Goal: Task Accomplishment & Management: Complete application form

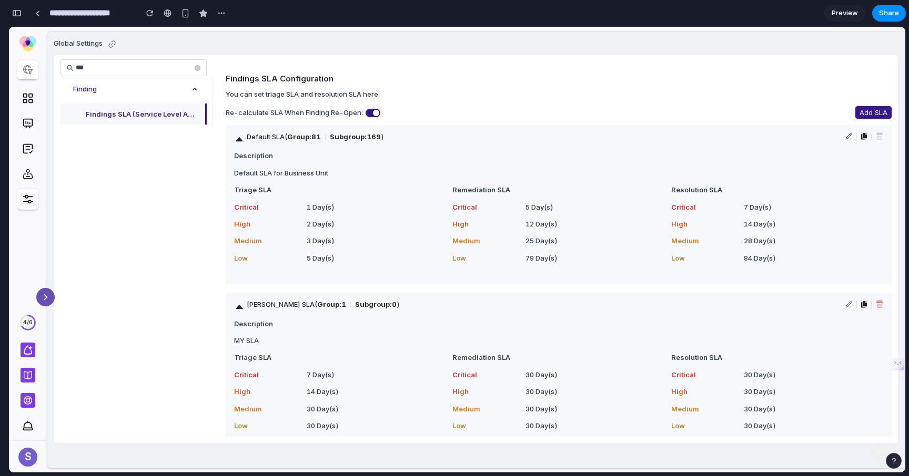
click at [15, 9] on div "button" at bounding box center [16, 12] width 9 height 7
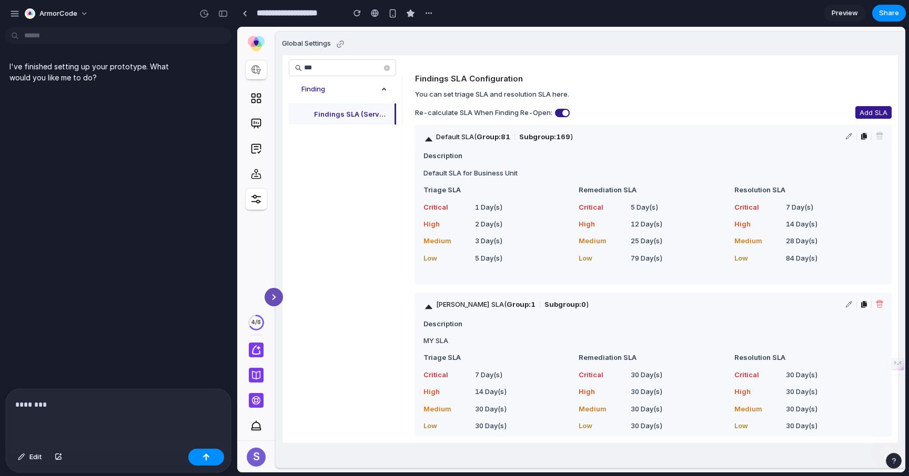
click at [129, 418] on div "********" at bounding box center [118, 417] width 225 height 56
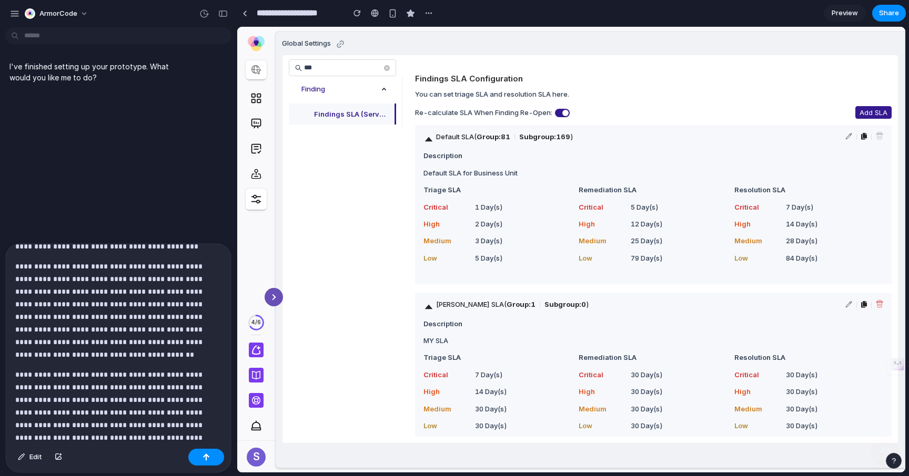
scroll to position [122, 0]
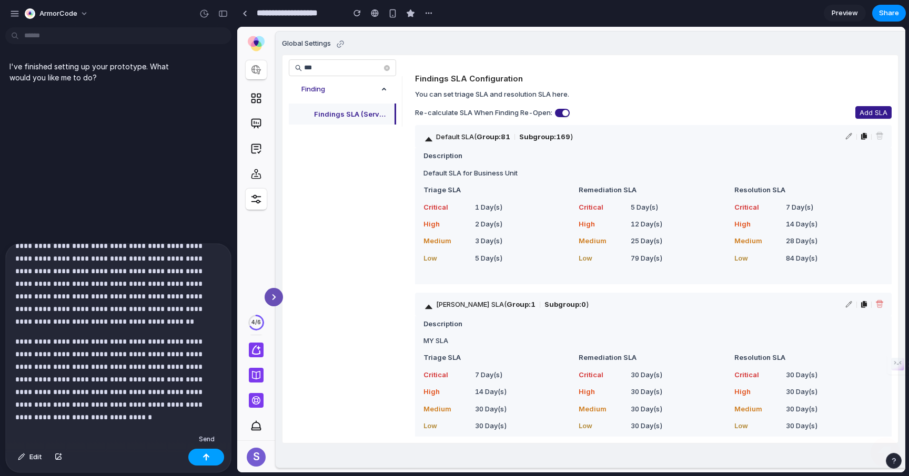
drag, startPoint x: 202, startPoint y: 458, endPoint x: 103, endPoint y: 309, distance: 179.4
click at [202, 458] on div "button" at bounding box center [205, 457] width 7 height 7
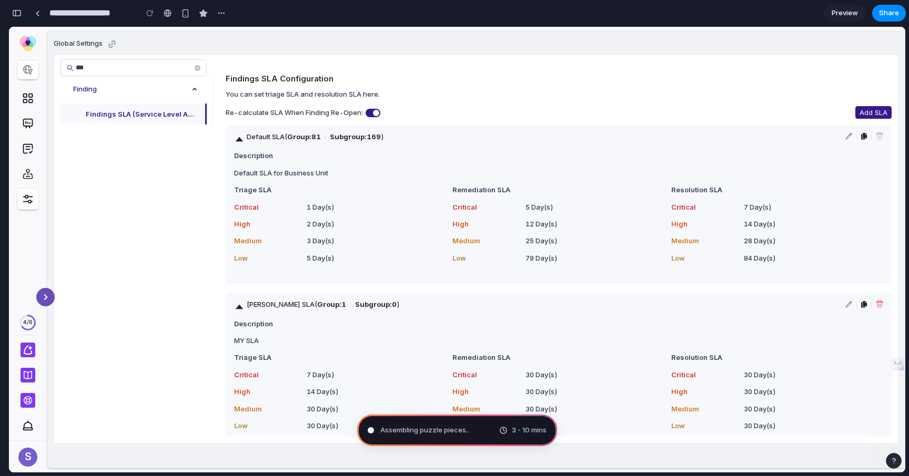
scroll to position [429, 0]
click at [388, 430] on span "Mapping the product journey .." at bounding box center [429, 430] width 99 height 11
click at [507, 434] on div "3 - 10 mins" at bounding box center [522, 430] width 47 height 11
click at [16, 7] on button "button" at bounding box center [16, 13] width 17 height 17
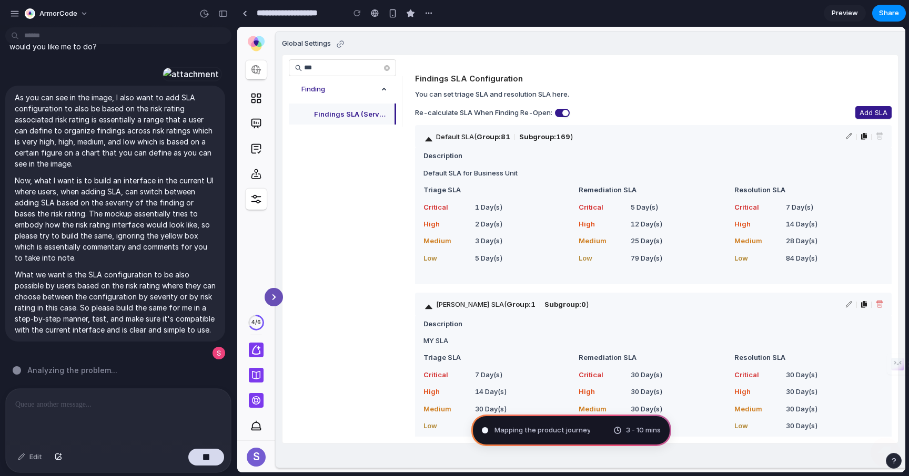
scroll to position [32, 0]
click at [188, 77] on div at bounding box center [191, 74] width 58 height 15
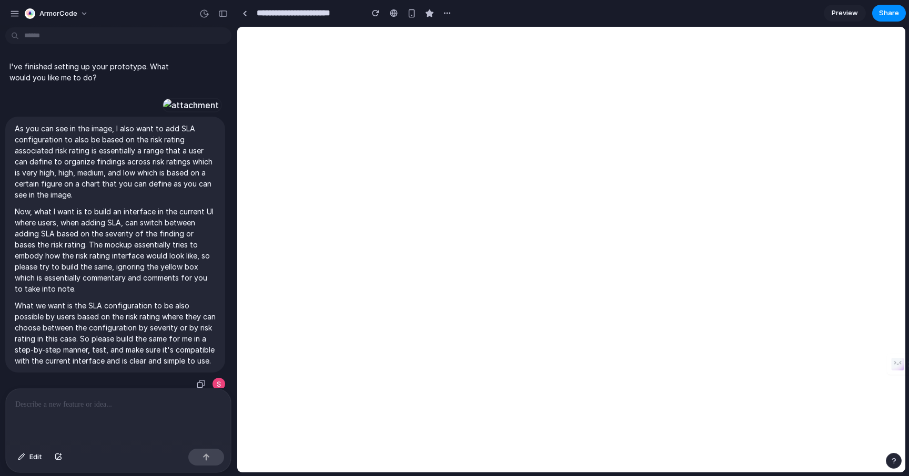
scroll to position [297, 0]
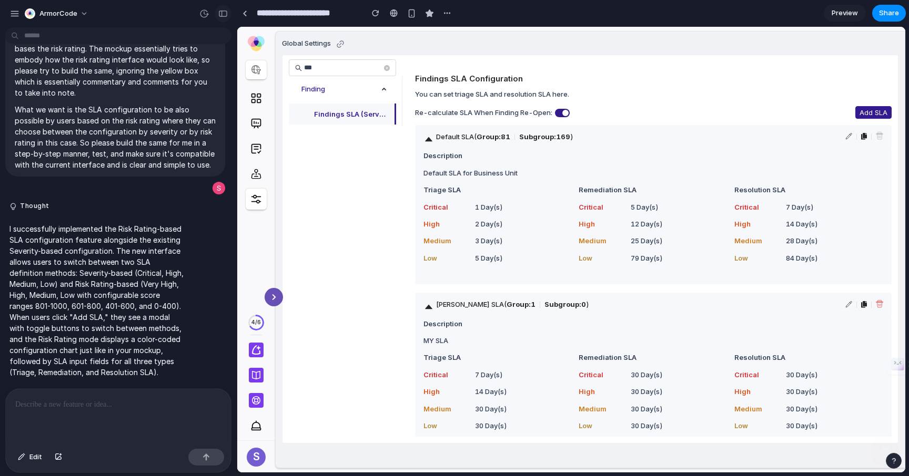
click at [220, 16] on div "button" at bounding box center [222, 13] width 9 height 7
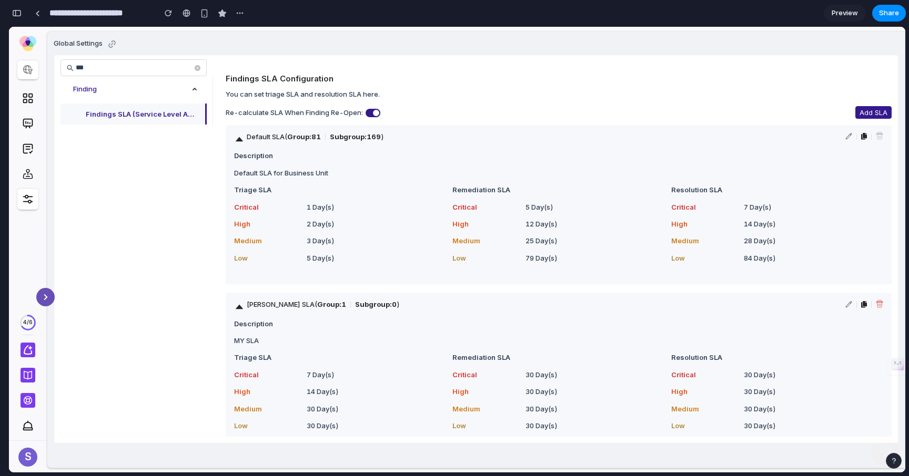
scroll to position [389, 0]
click at [15, 15] on div "button" at bounding box center [16, 12] width 9 height 7
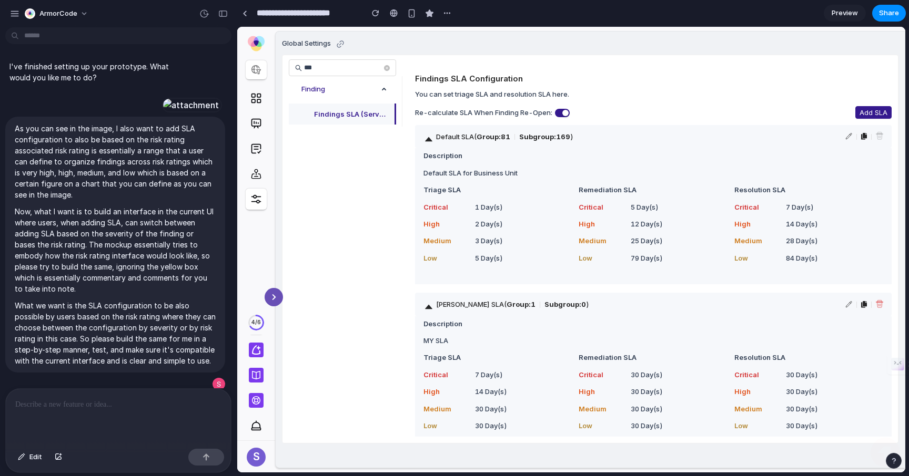
scroll to position [297, 0]
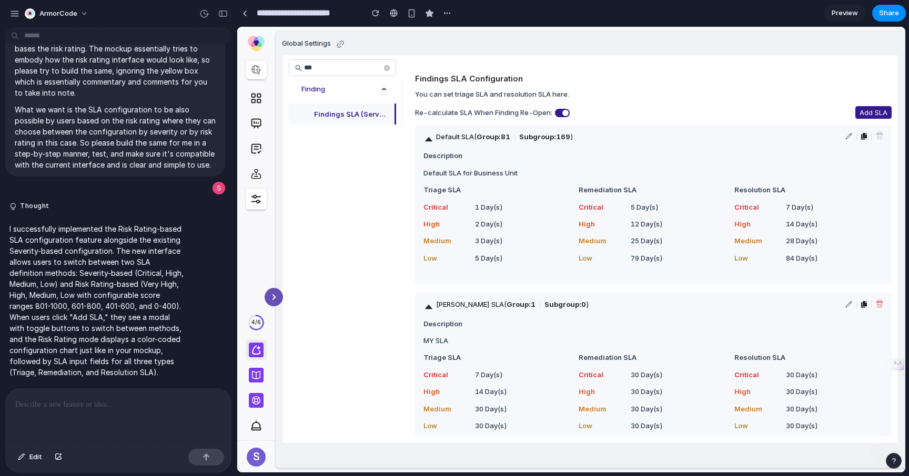
click at [258, 349] on icon at bounding box center [259, 349] width 4 height 4
click at [258, 371] on icon at bounding box center [256, 375] width 8 height 8
click at [258, 404] on icon at bounding box center [256, 400] width 13 height 13
click at [258, 455] on div "S" at bounding box center [256, 457] width 19 height 19
click at [95, 202] on button "Thought" at bounding box center [97, 206] width 176 height 9
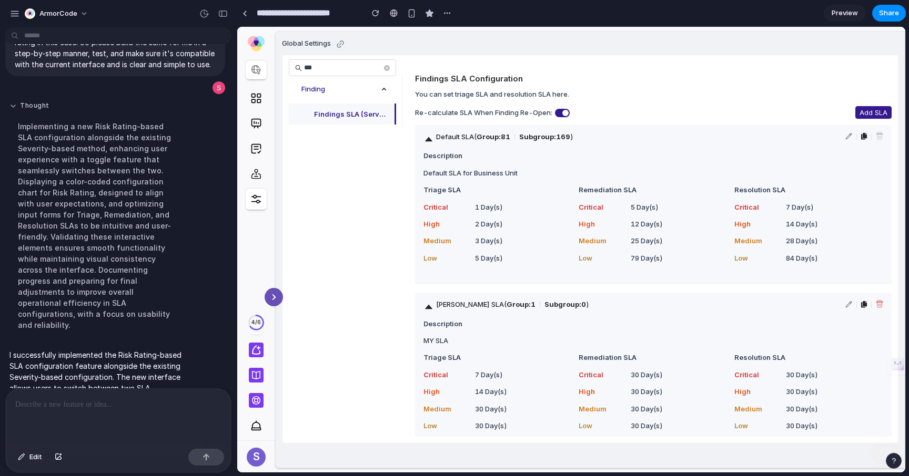
click at [15, 110] on button "Thought" at bounding box center [97, 105] width 176 height 9
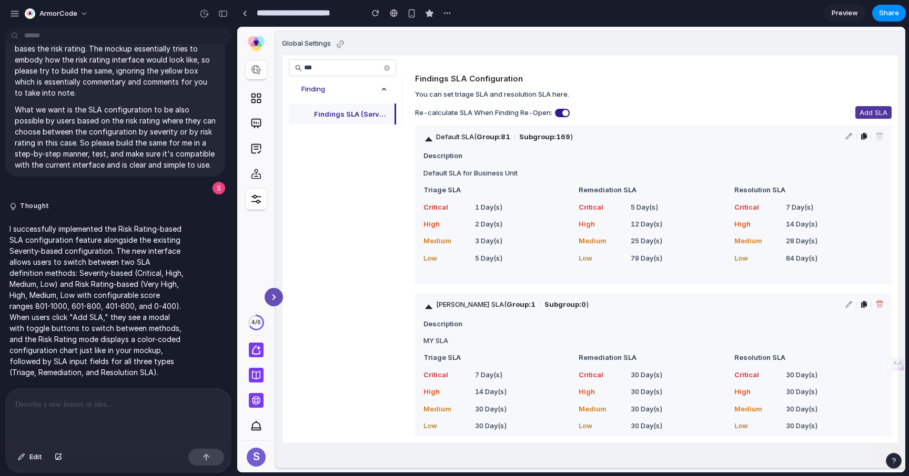
click at [864, 115] on span "Add SLA" at bounding box center [873, 112] width 28 height 11
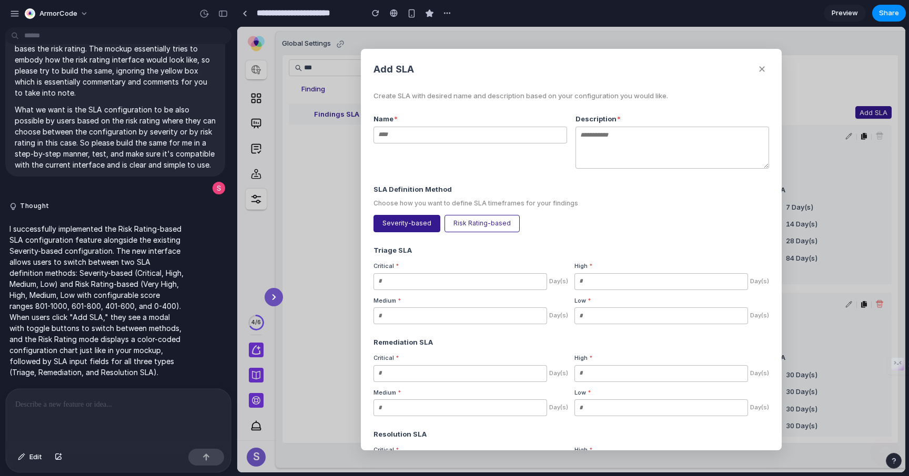
click at [496, 222] on button "Risk Rating-based" at bounding box center [481, 223] width 75 height 17
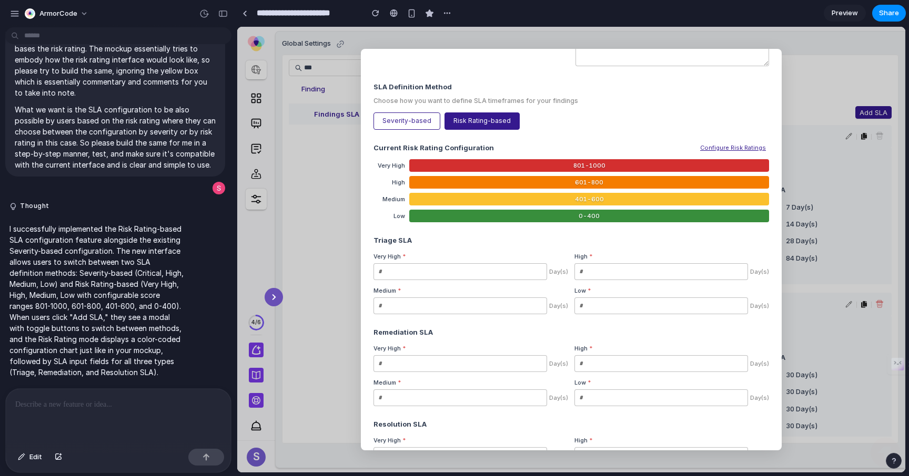
scroll to position [205, 0]
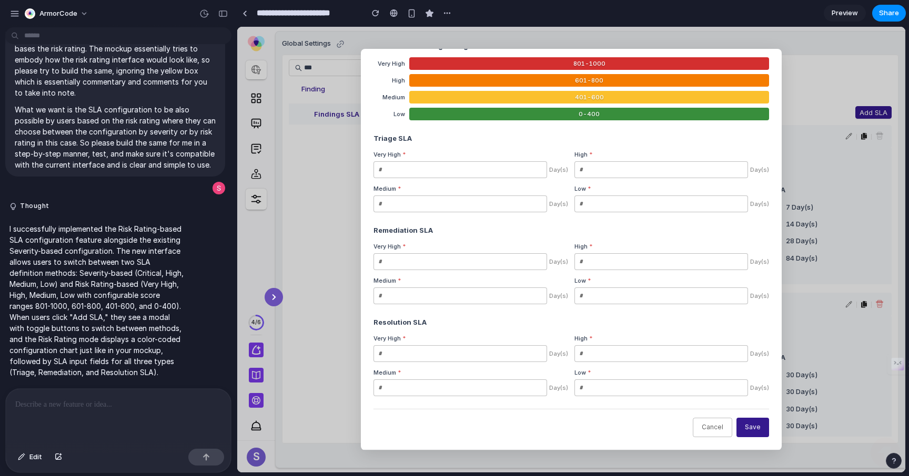
click at [709, 425] on button "Cancel" at bounding box center [712, 427] width 39 height 19
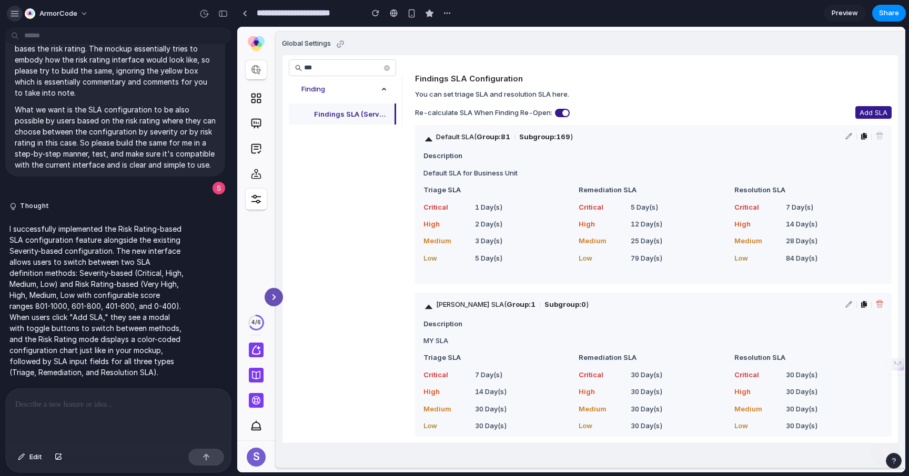
click at [14, 12] on div "button" at bounding box center [14, 13] width 9 height 9
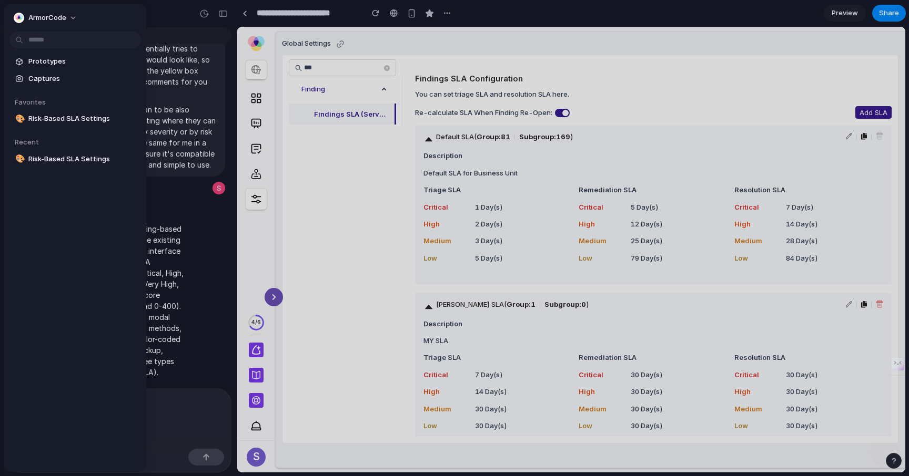
click at [171, 16] on div at bounding box center [454, 238] width 909 height 476
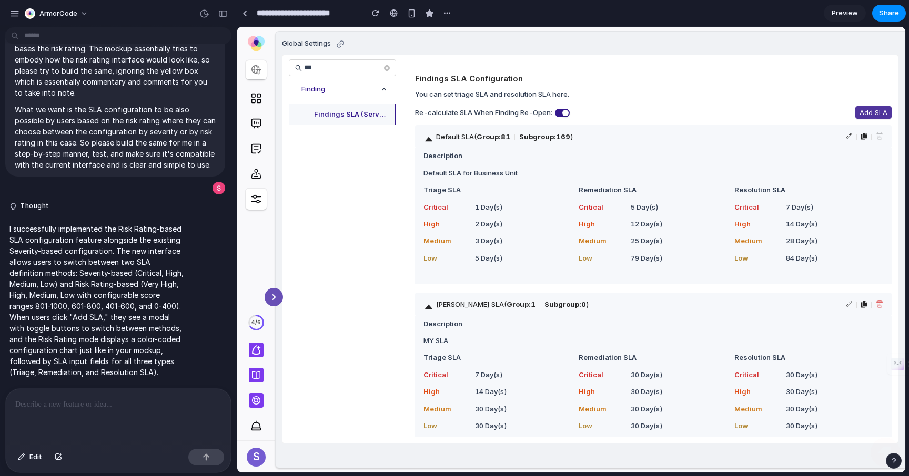
click at [860, 114] on span "Add SLA" at bounding box center [873, 112] width 28 height 11
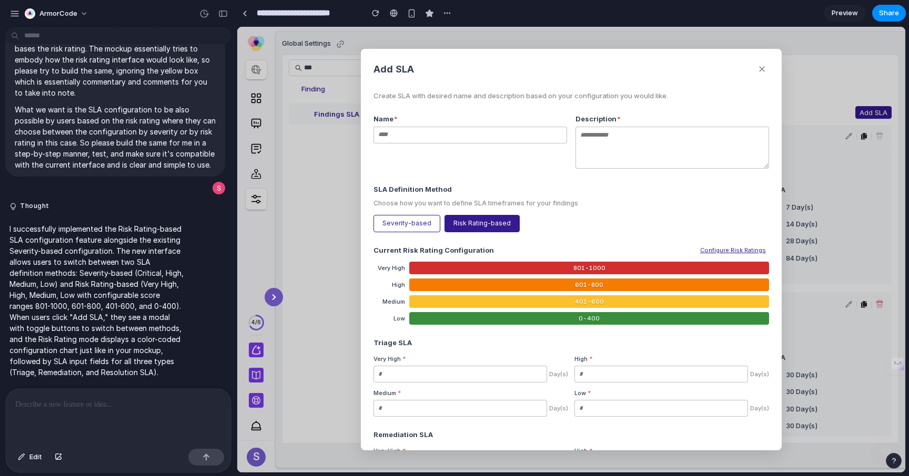
click at [529, 125] on div "Name *" at bounding box center [470, 143] width 194 height 58
click at [390, 223] on button "Severity-based" at bounding box center [406, 223] width 67 height 17
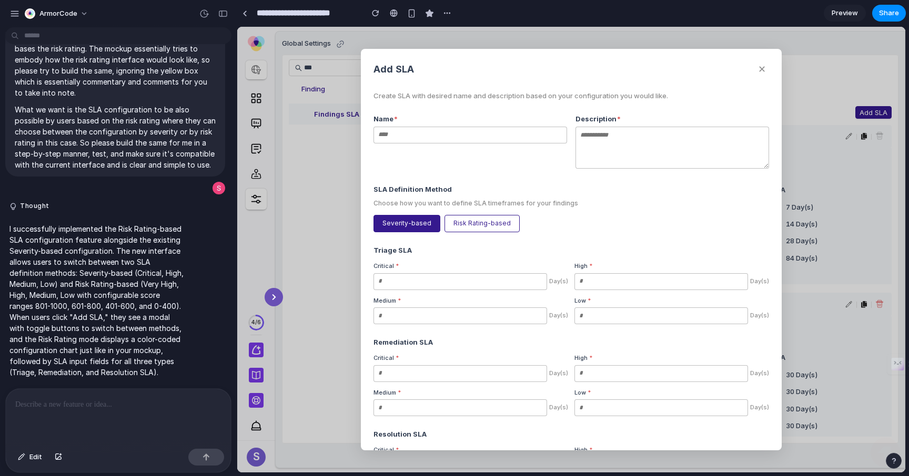
click at [482, 228] on button "Risk Rating-based" at bounding box center [481, 223] width 75 height 17
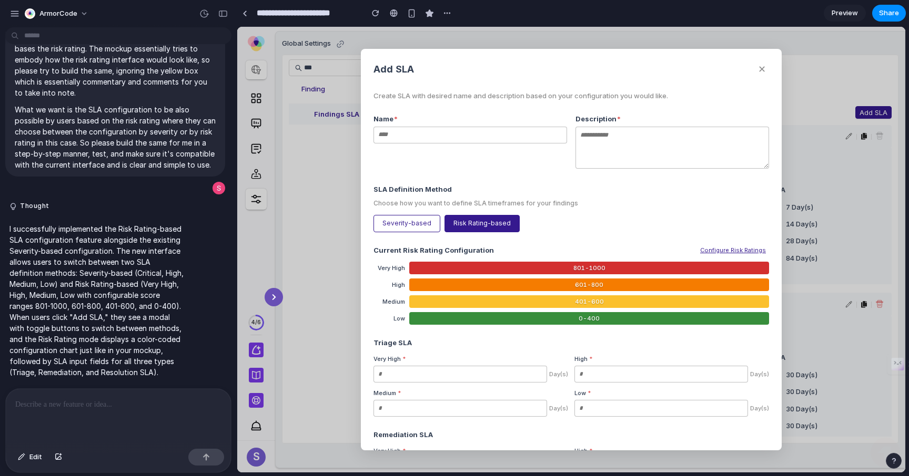
click at [412, 230] on button "Severity-based" at bounding box center [406, 223] width 67 height 17
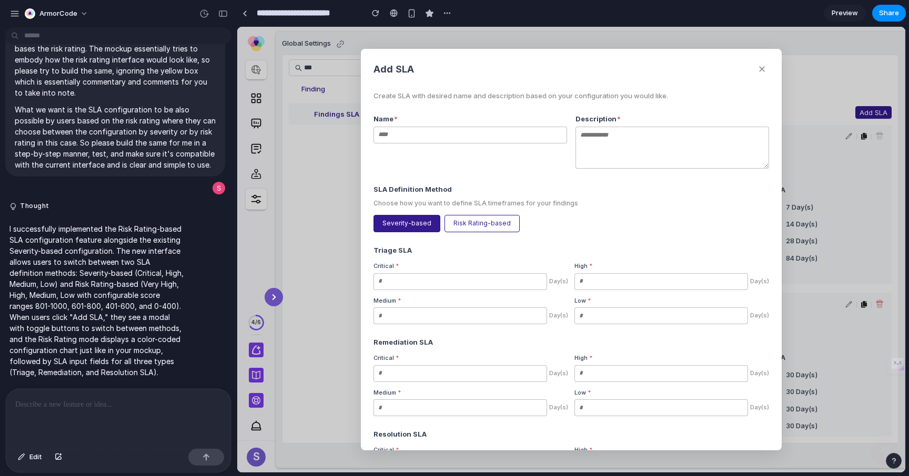
click at [483, 229] on button "Risk Rating-based" at bounding box center [481, 223] width 75 height 17
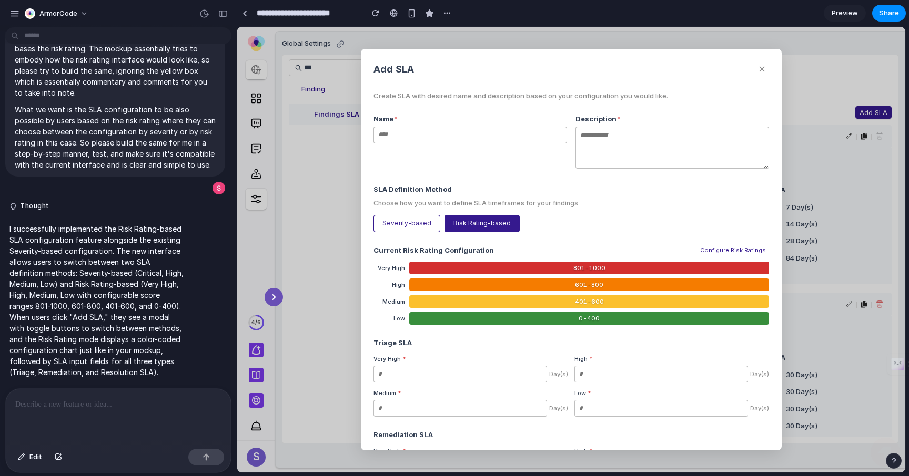
click at [382, 228] on button "Severity-based" at bounding box center [406, 223] width 67 height 17
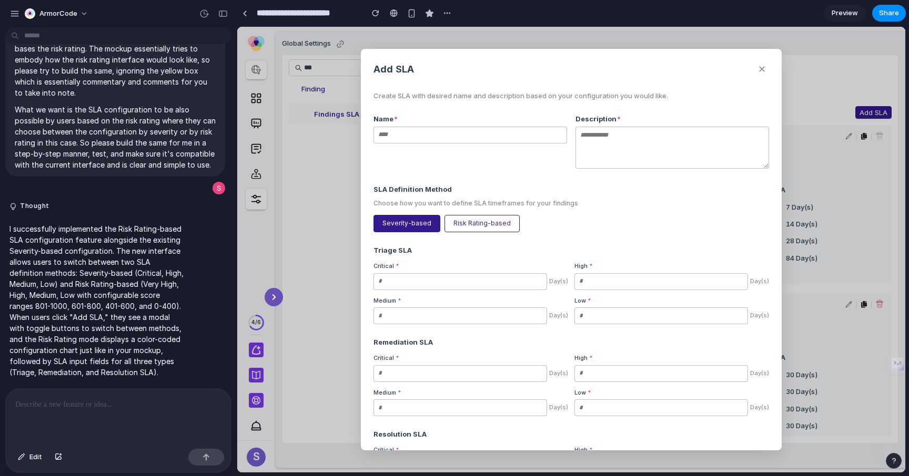
click at [462, 233] on div "Add SLA ✕ Create SLA with desired name and description based on your configurat…" at bounding box center [571, 249] width 421 height 401
click at [464, 224] on button "Risk Rating-based" at bounding box center [481, 223] width 75 height 17
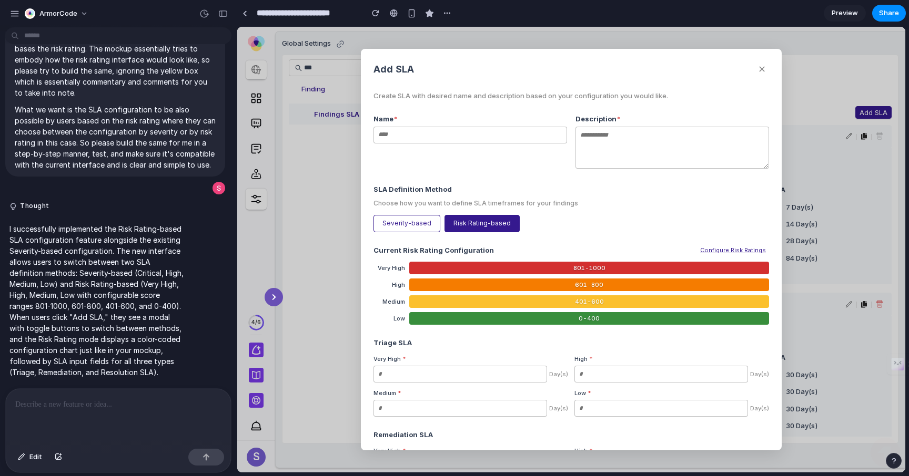
click at [414, 221] on button "Severity-based" at bounding box center [406, 223] width 67 height 17
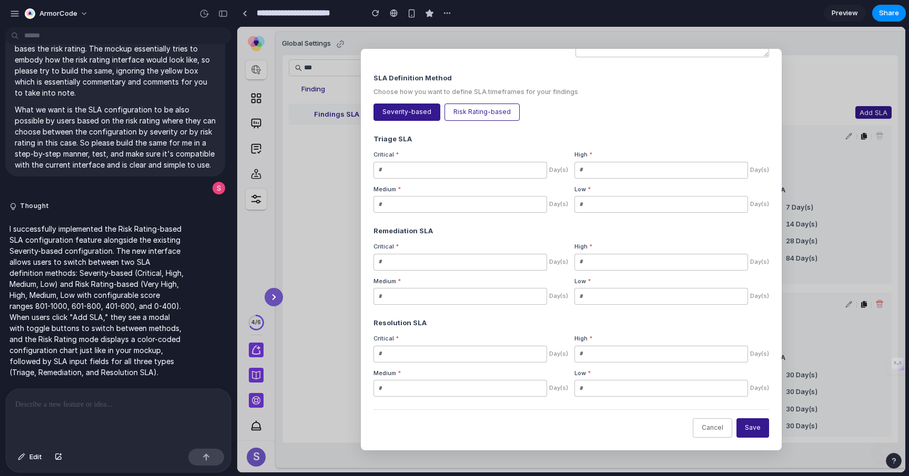
scroll to position [0, 0]
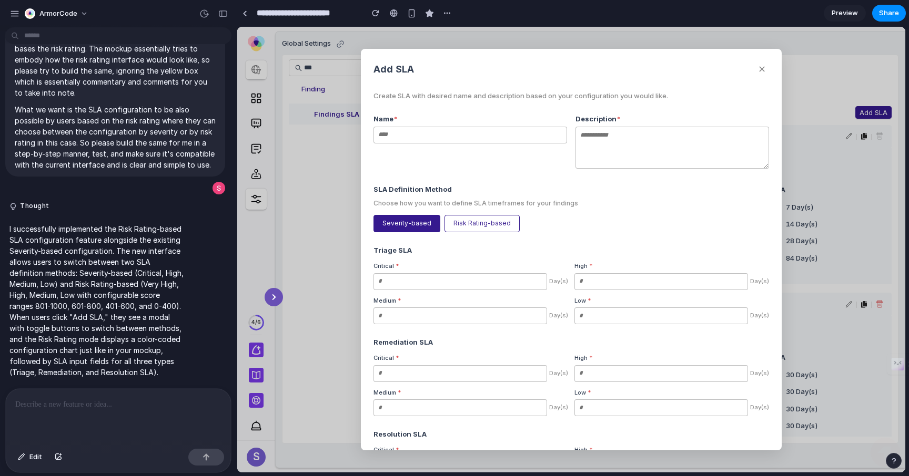
click at [465, 218] on button "Risk Rating-based" at bounding box center [481, 223] width 75 height 17
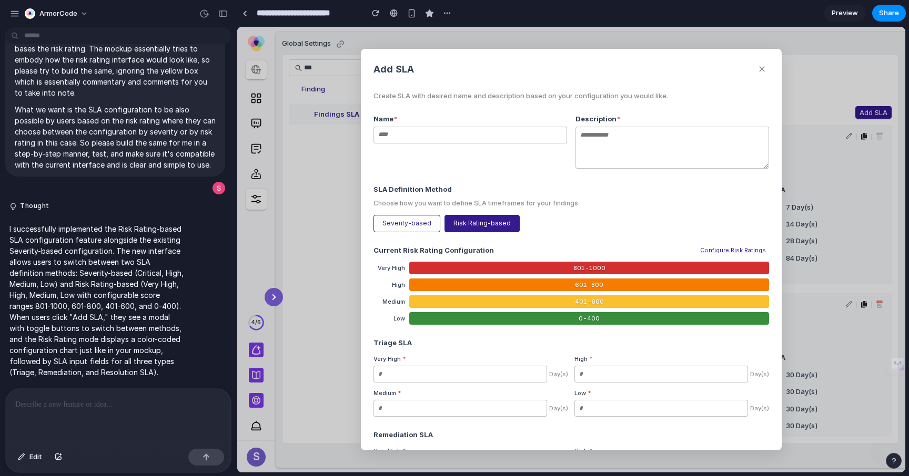
click at [424, 219] on button "Severity-based" at bounding box center [406, 223] width 67 height 17
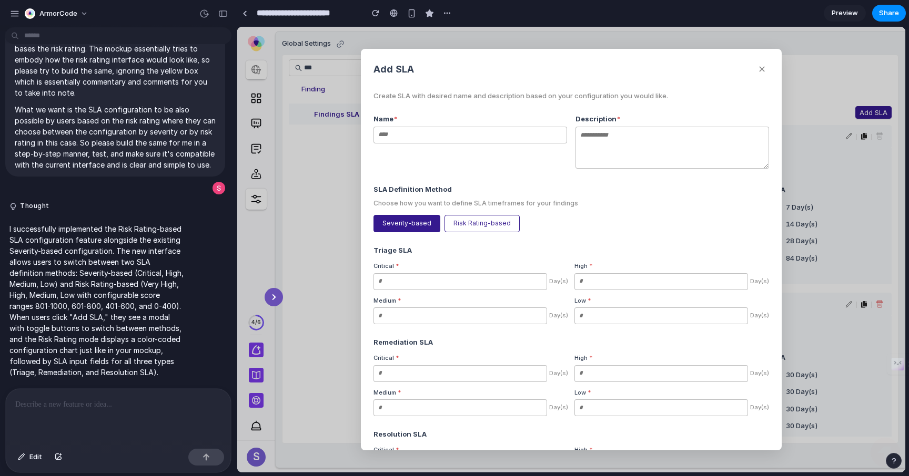
click at [761, 66] on button "✕" at bounding box center [762, 70] width 14 height 16
